Goal: Information Seeking & Learning: Learn about a topic

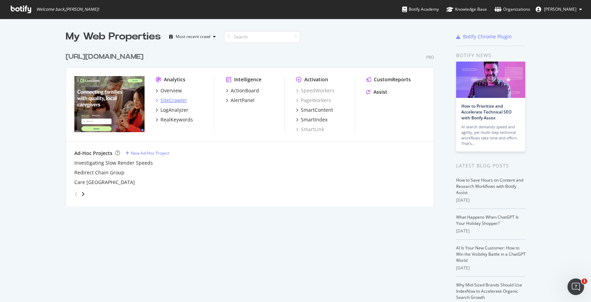
click at [168, 102] on div "SiteCrawler" at bounding box center [173, 100] width 27 height 7
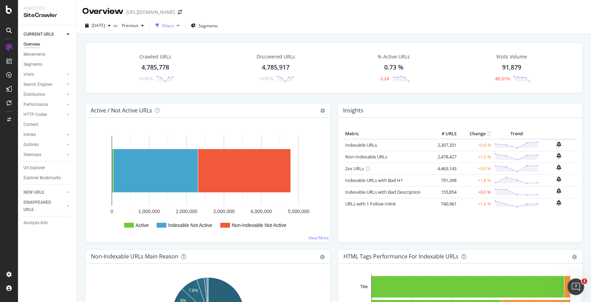
click at [174, 24] on div "Filters" at bounding box center [168, 26] width 12 height 6
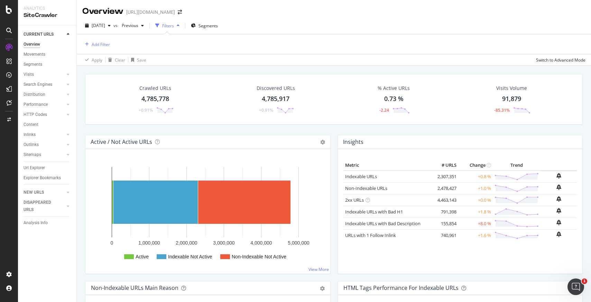
click at [174, 28] on div "Filters" at bounding box center [168, 26] width 12 height 6
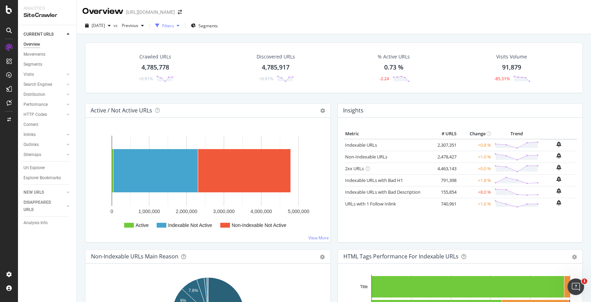
click at [174, 28] on div "Filters" at bounding box center [168, 26] width 12 height 6
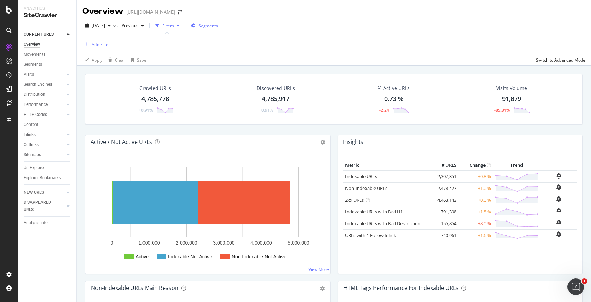
click at [212, 29] on div "Segments" at bounding box center [204, 25] width 27 height 10
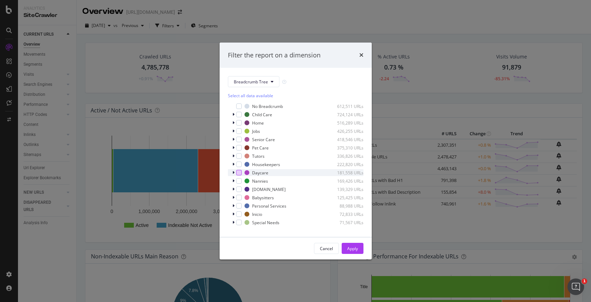
click at [239, 173] on div "modal" at bounding box center [239, 173] width 6 height 6
click at [350, 247] on div "Apply" at bounding box center [352, 248] width 11 height 6
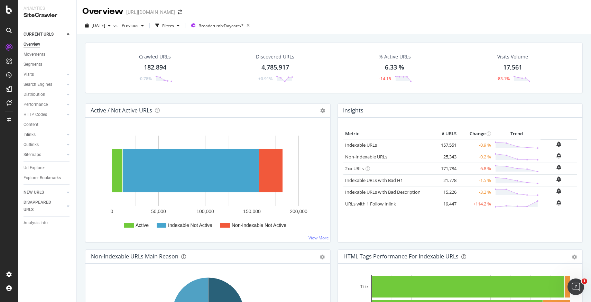
click at [157, 70] on div "182,894" at bounding box center [155, 67] width 22 height 9
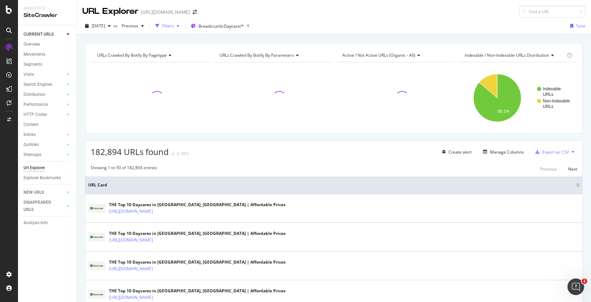
click at [182, 31] on div "Filters" at bounding box center [167, 26] width 30 height 10
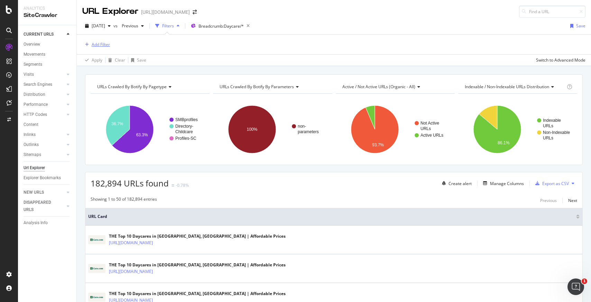
click at [102, 46] on div "Add Filter" at bounding box center [101, 44] width 18 height 6
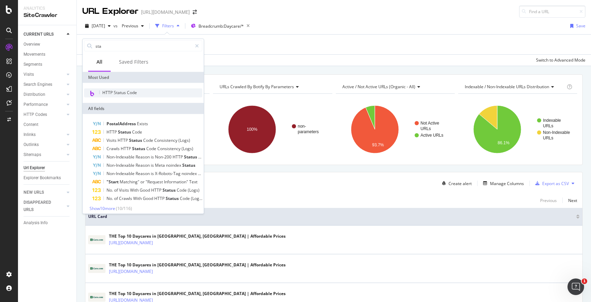
type input "sta"
click at [115, 92] on span "HTTP Status Code" at bounding box center [119, 93] width 35 height 6
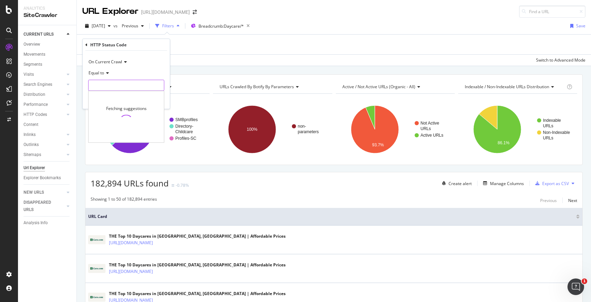
click at [133, 85] on input "number" at bounding box center [126, 85] width 76 height 11
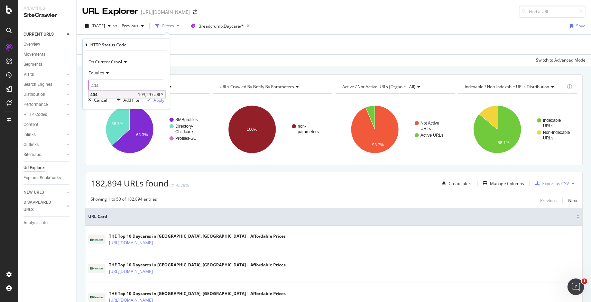
type input "404"
click at [115, 92] on span "404" at bounding box center [113, 95] width 46 height 6
click at [158, 101] on div "Apply" at bounding box center [159, 100] width 11 height 6
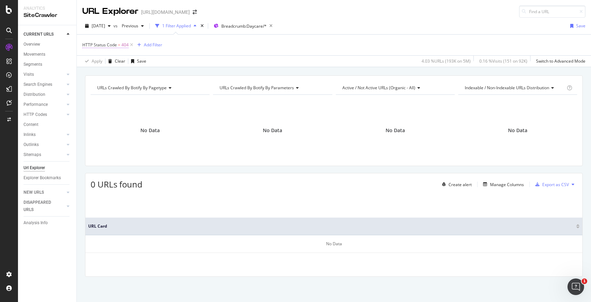
click at [104, 47] on span "HTTP Status Code" at bounding box center [99, 45] width 35 height 6
click at [121, 89] on input "404" at bounding box center [126, 84] width 76 height 11
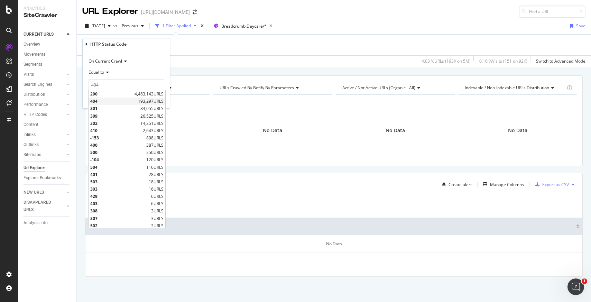
click at [121, 100] on span "404" at bounding box center [113, 101] width 46 height 6
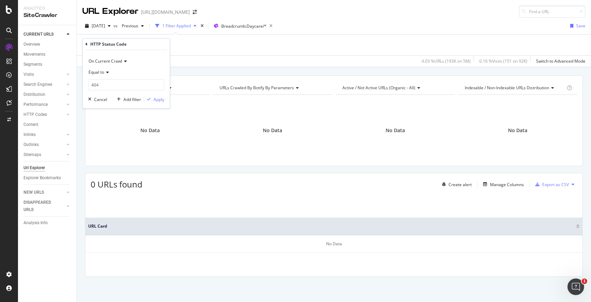
click at [105, 74] on icon at bounding box center [106, 72] width 5 height 4
click at [112, 62] on span "On Current Crawl" at bounding box center [106, 61] width 34 height 6
click at [183, 61] on div "Apply Clear Save 4.03 % URLs ( 193K on 5M ) 0.16 % Visits ( 151 on 92K ) Switch…" at bounding box center [334, 60] width 514 height 11
click at [119, 43] on span "=" at bounding box center [119, 45] width 2 height 6
click at [108, 78] on div "Equal to 404 404" at bounding box center [126, 79] width 76 height 24
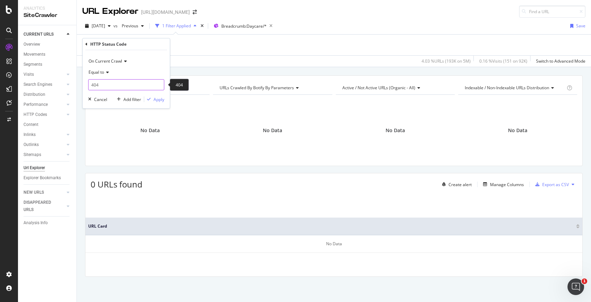
click at [108, 81] on input "404" at bounding box center [126, 84] width 76 height 11
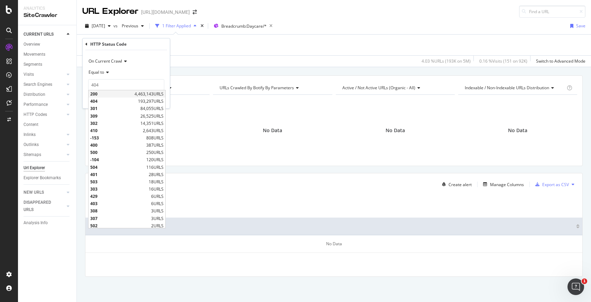
click at [107, 92] on span "200" at bounding box center [111, 94] width 43 height 6
type input "200"
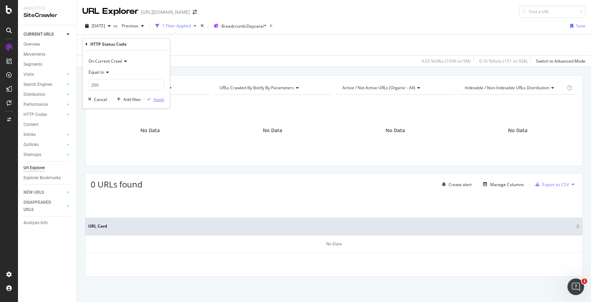
click at [154, 97] on div "Apply" at bounding box center [159, 99] width 11 height 6
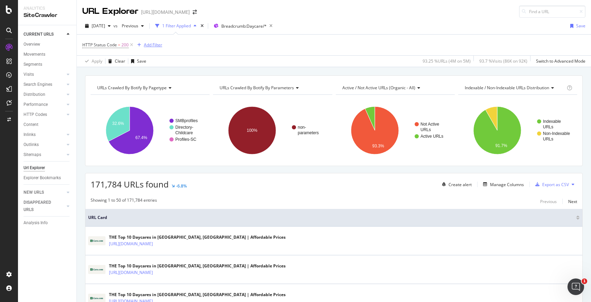
click at [150, 46] on div "Add Filter" at bounding box center [153, 45] width 18 height 6
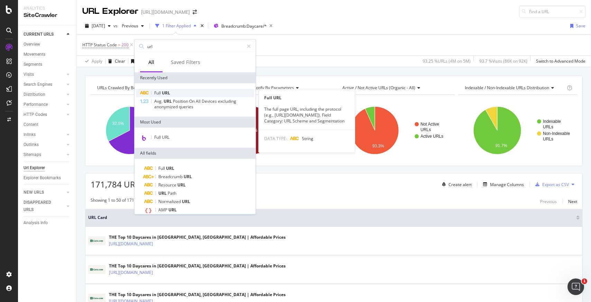
type input "url"
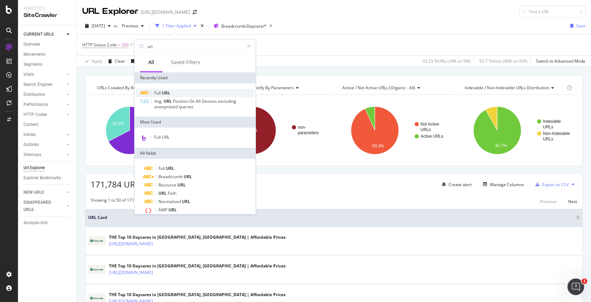
click at [176, 93] on div "Full URL" at bounding box center [195, 93] width 118 height 8
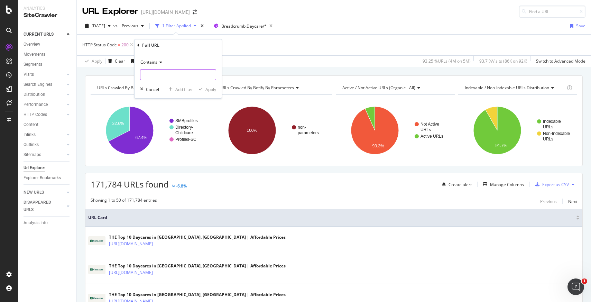
click at [168, 73] on input "text" at bounding box center [177, 74] width 75 height 11
type input "/b/"
click at [211, 91] on div "Apply" at bounding box center [210, 89] width 11 height 6
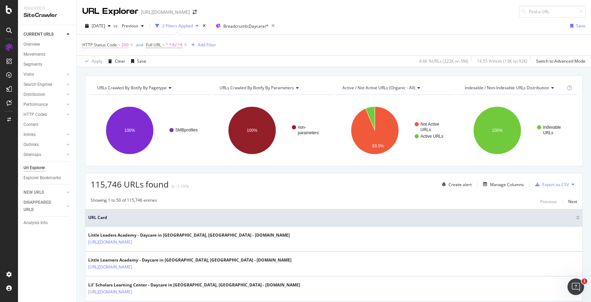
click at [117, 47] on span "HTTP Status Code = 200" at bounding box center [105, 45] width 46 height 6
click at [101, 69] on span "Equal to" at bounding box center [97, 72] width 16 height 6
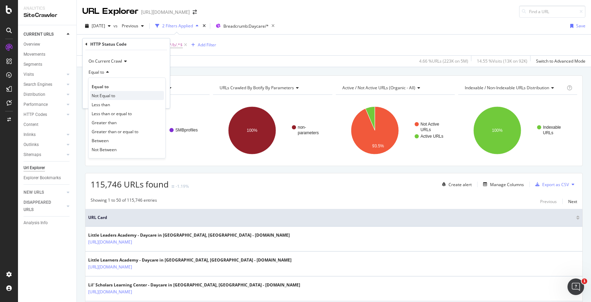
click at [107, 94] on span "Not Equal to" at bounding box center [104, 96] width 24 height 6
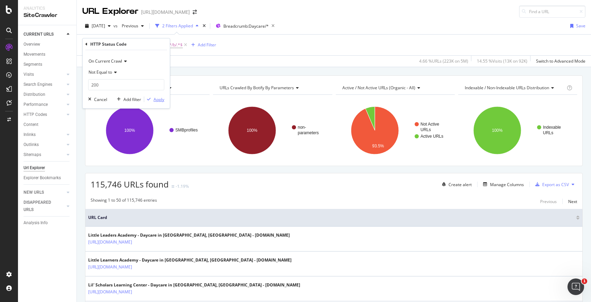
click at [150, 97] on icon "button" at bounding box center [149, 99] width 4 height 4
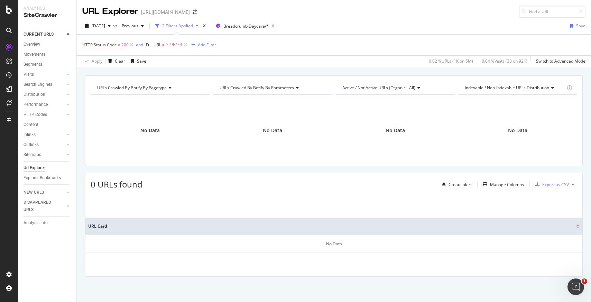
click at [113, 47] on span "HTTP Status Code" at bounding box center [99, 45] width 35 height 6
click at [105, 72] on span "Not Equal to" at bounding box center [101, 72] width 24 height 6
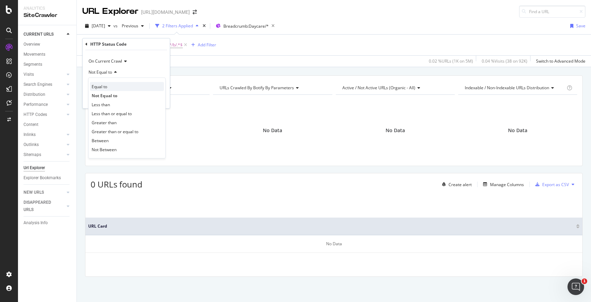
click at [110, 86] on div "Equal to" at bounding box center [127, 86] width 74 height 9
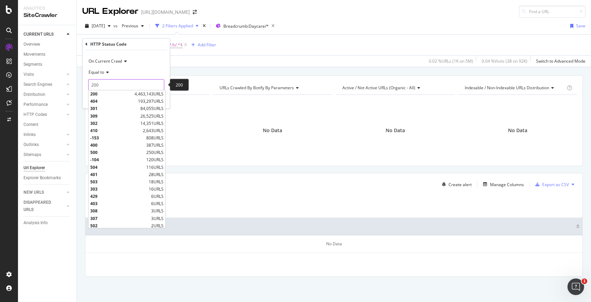
click at [110, 86] on input "200" at bounding box center [126, 84] width 76 height 11
click at [119, 101] on span "404" at bounding box center [113, 101] width 46 height 6
type input "404"
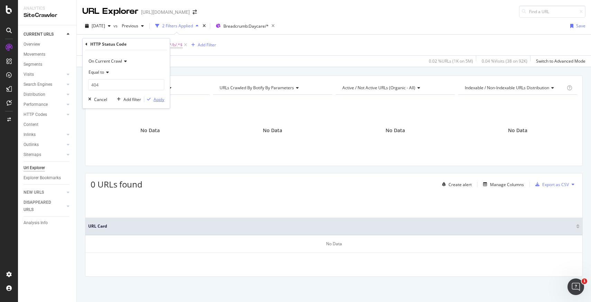
click at [158, 99] on div "Apply" at bounding box center [159, 99] width 11 height 6
click at [105, 27] on span "[DATE]" at bounding box center [98, 26] width 13 height 6
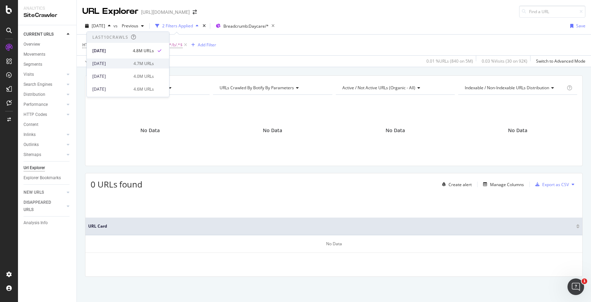
click at [116, 63] on div "[DATE]" at bounding box center [110, 64] width 37 height 6
